Goal: Find specific page/section: Find specific page/section

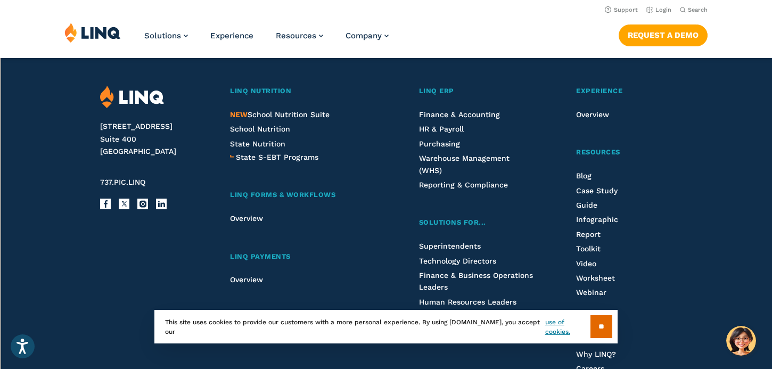
scroll to position [2745, 0]
click at [299, 116] on span "NEW School Nutrition Suite" at bounding box center [280, 115] width 100 height 9
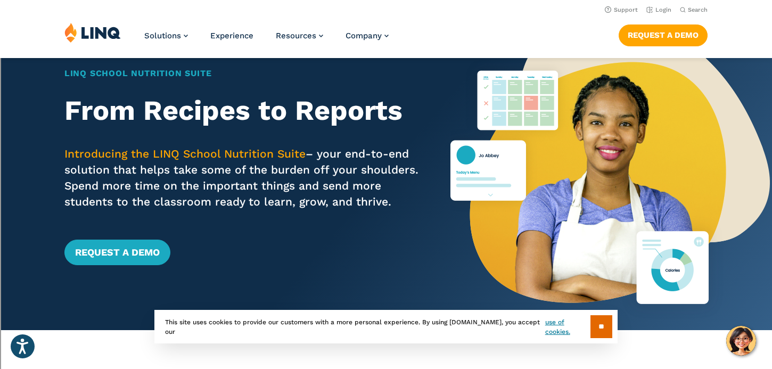
scroll to position [40, 0]
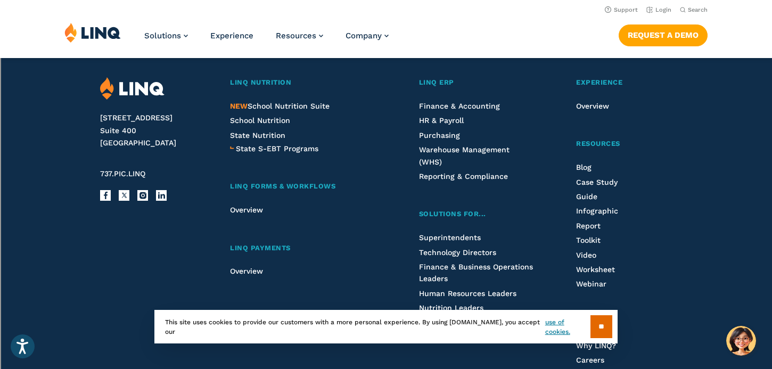
scroll to position [2746, 0]
